Goal: Transaction & Acquisition: Book appointment/travel/reservation

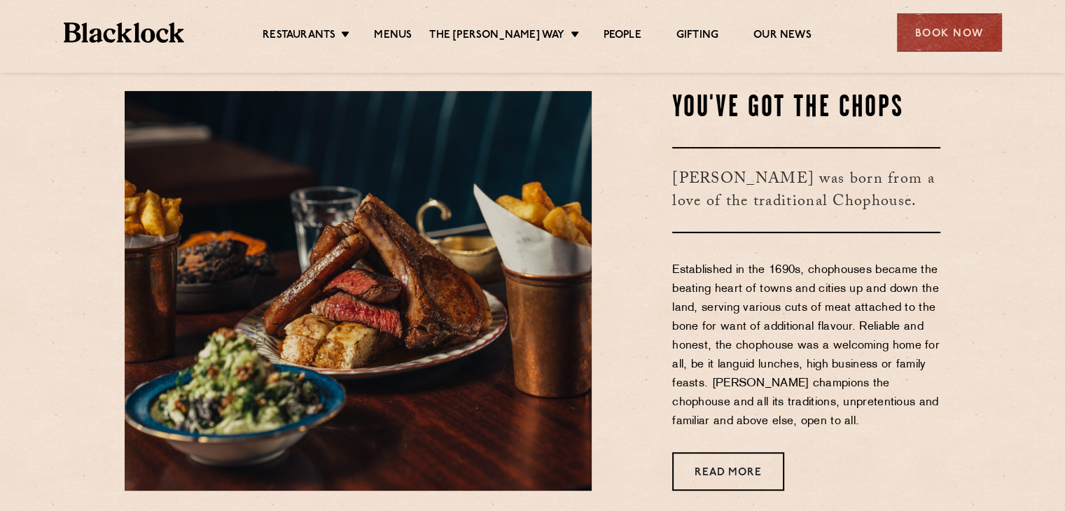
scroll to position [464, 0]
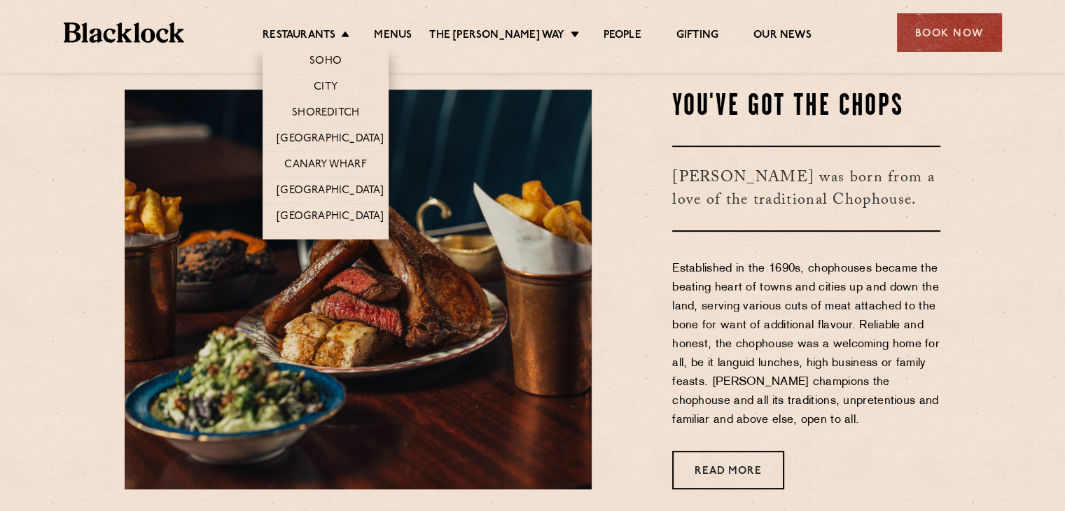
click at [352, 33] on li "Restaurants Soho City Shoreditch Covent Garden Canary Wharf Manchester Birmingh…" at bounding box center [310, 36] width 94 height 15
click at [346, 161] on link "Canary Wharf" at bounding box center [325, 165] width 82 height 15
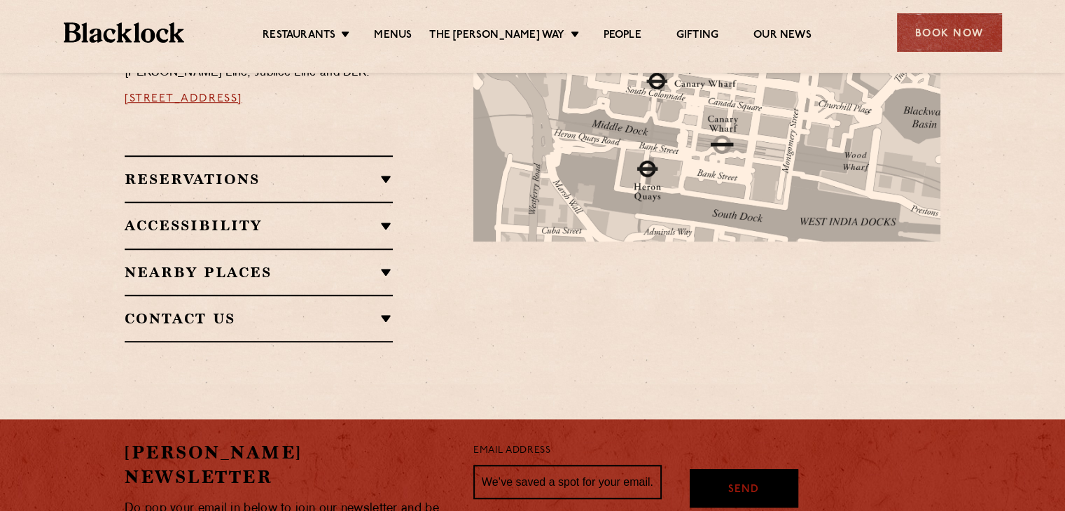
scroll to position [911, 0]
click at [375, 171] on h2 "Reservations" at bounding box center [259, 179] width 268 height 17
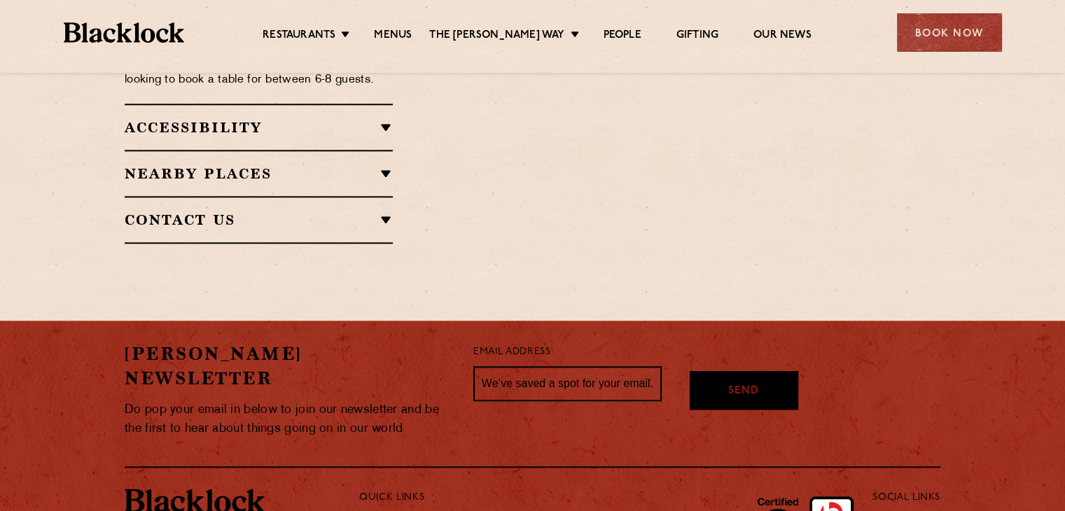
scroll to position [1472, 0]
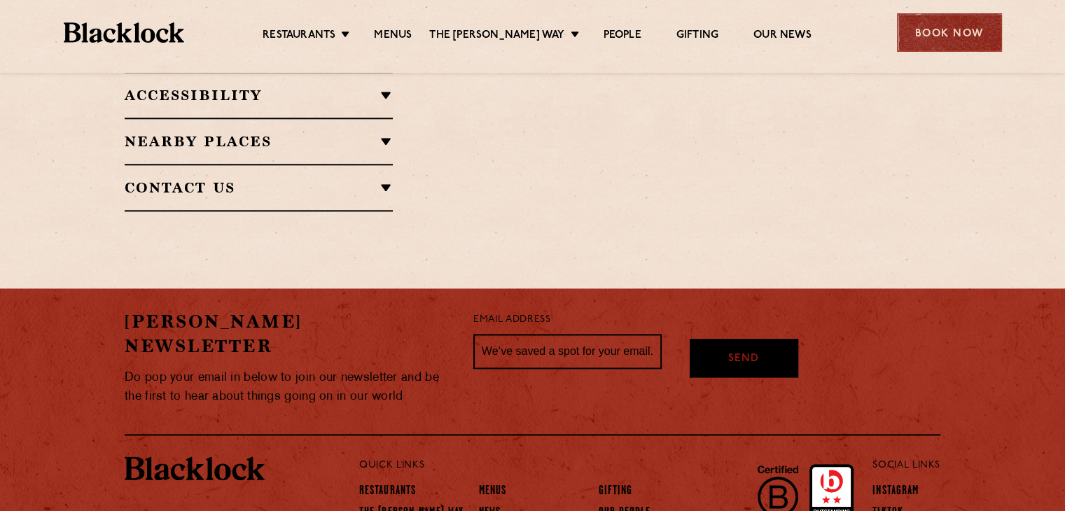
click at [931, 20] on div "Book Now" at bounding box center [949, 32] width 105 height 39
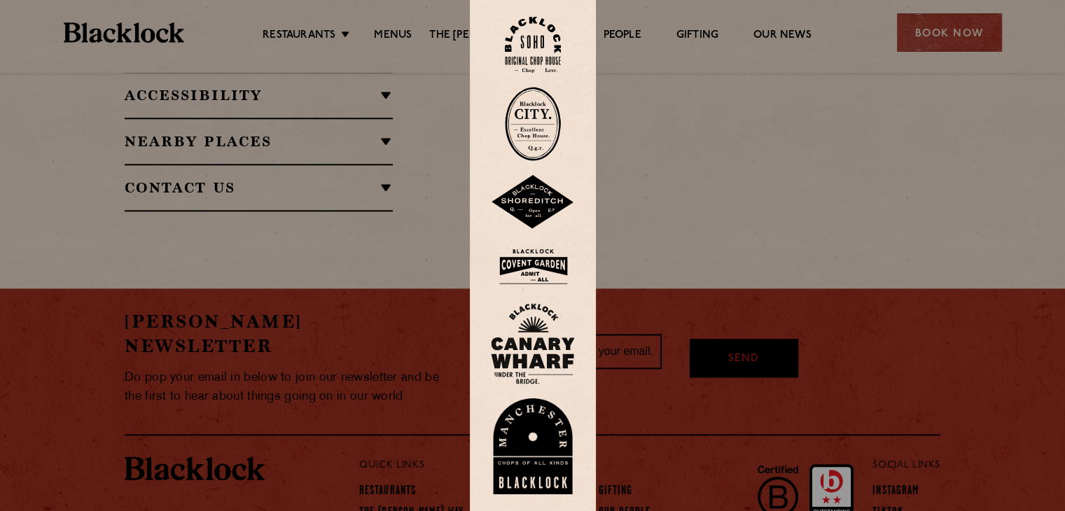
scroll to position [1517, 0]
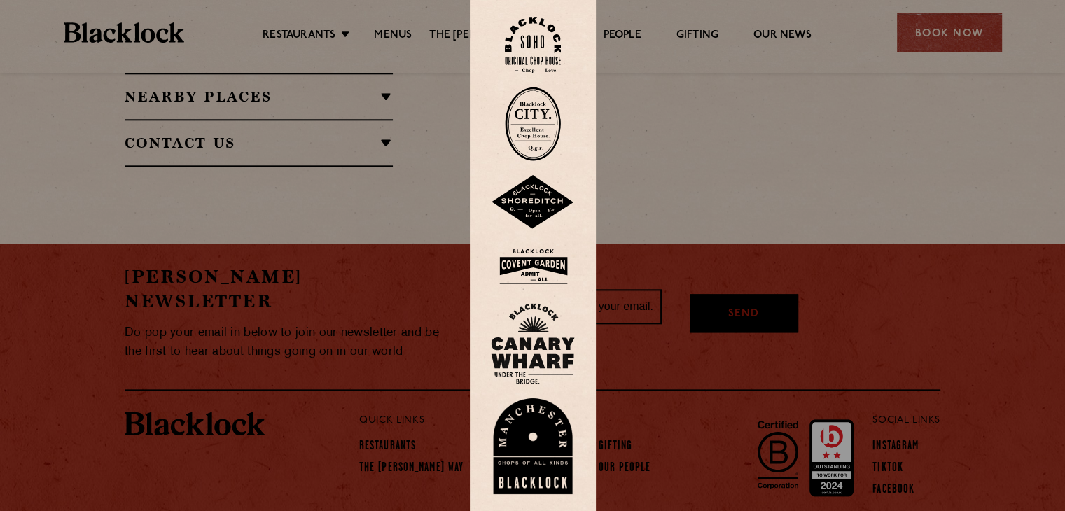
click at [533, 340] on img at bounding box center [533, 343] width 84 height 81
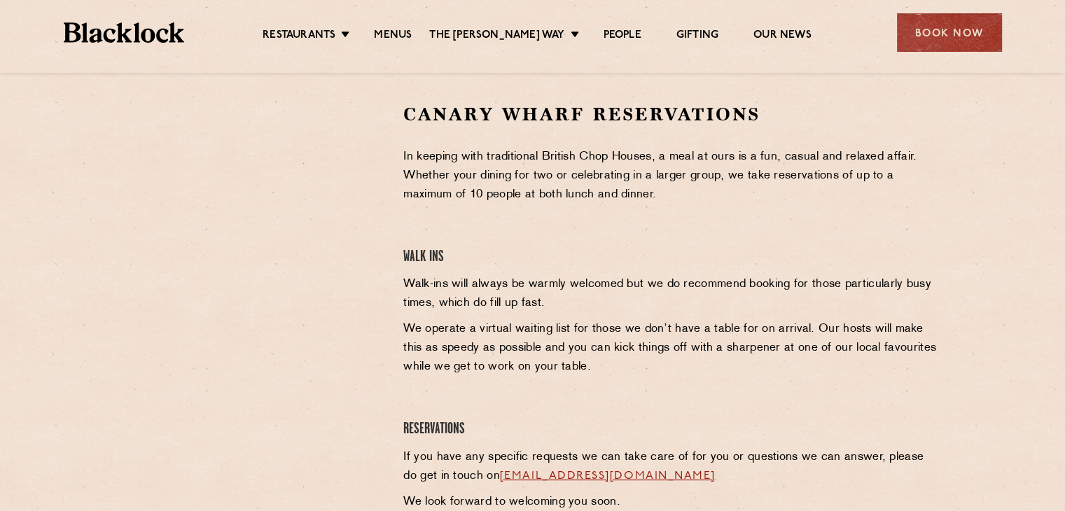
scroll to position [443, 0]
